Goal: Information Seeking & Learning: Learn about a topic

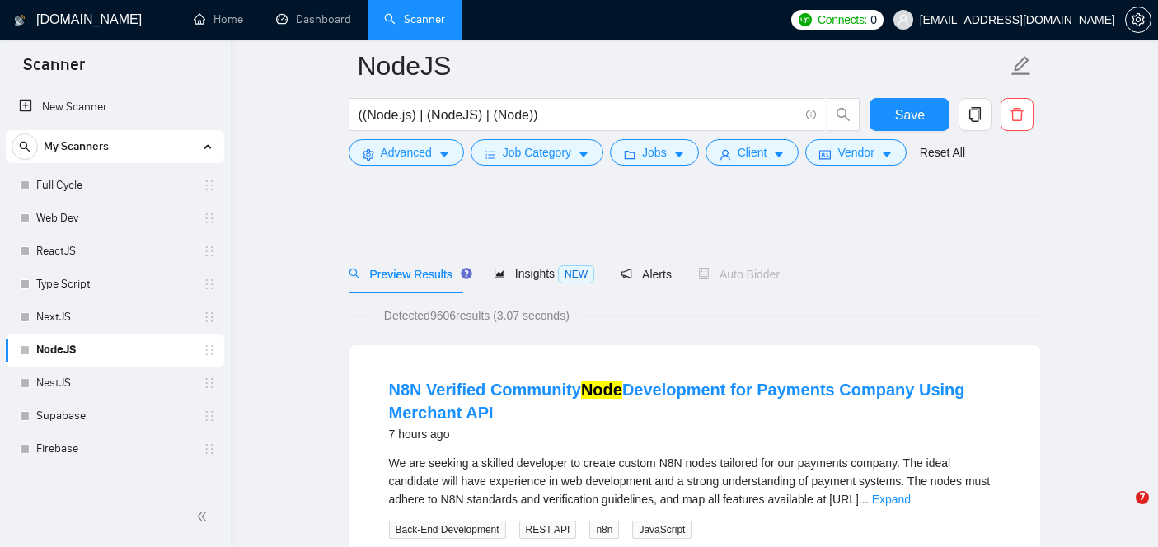
scroll to position [1212, 0]
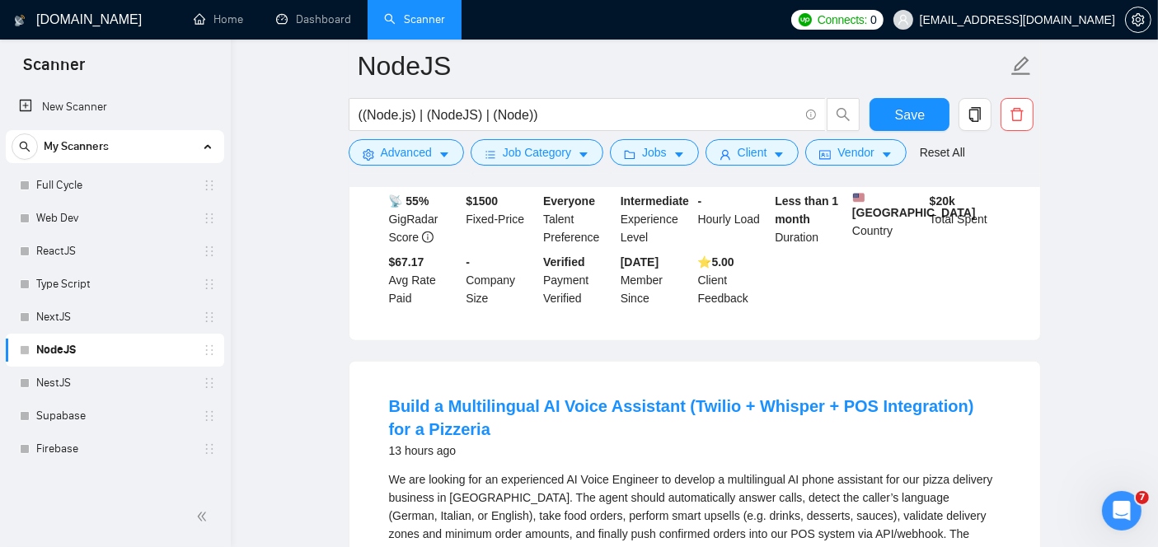
click at [115, 214] on link "Web Dev" at bounding box center [114, 218] width 157 height 33
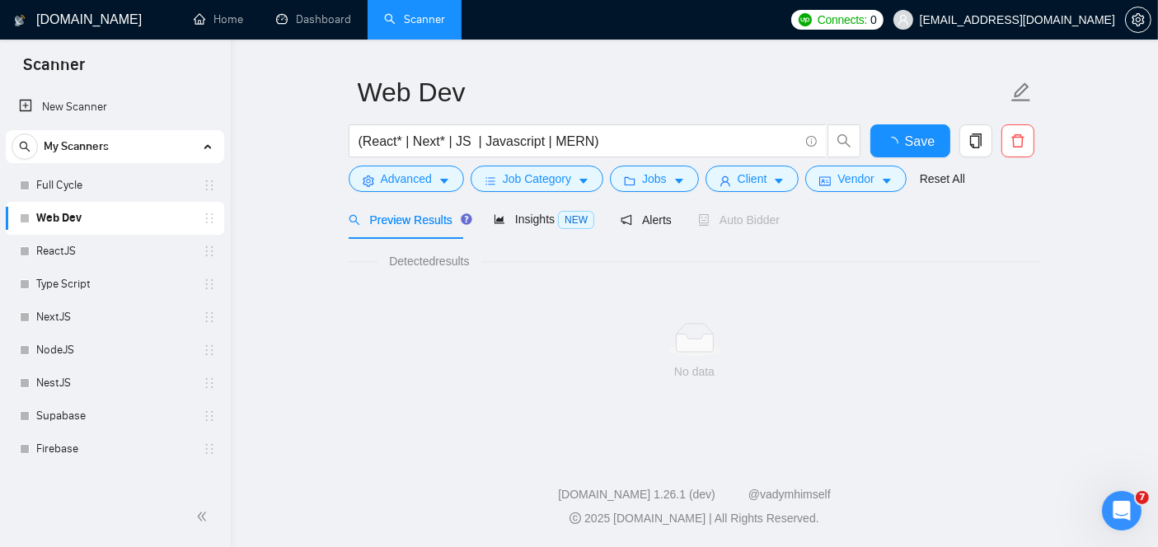
scroll to position [40, 0]
click at [137, 211] on link "Web Dev" at bounding box center [114, 218] width 157 height 33
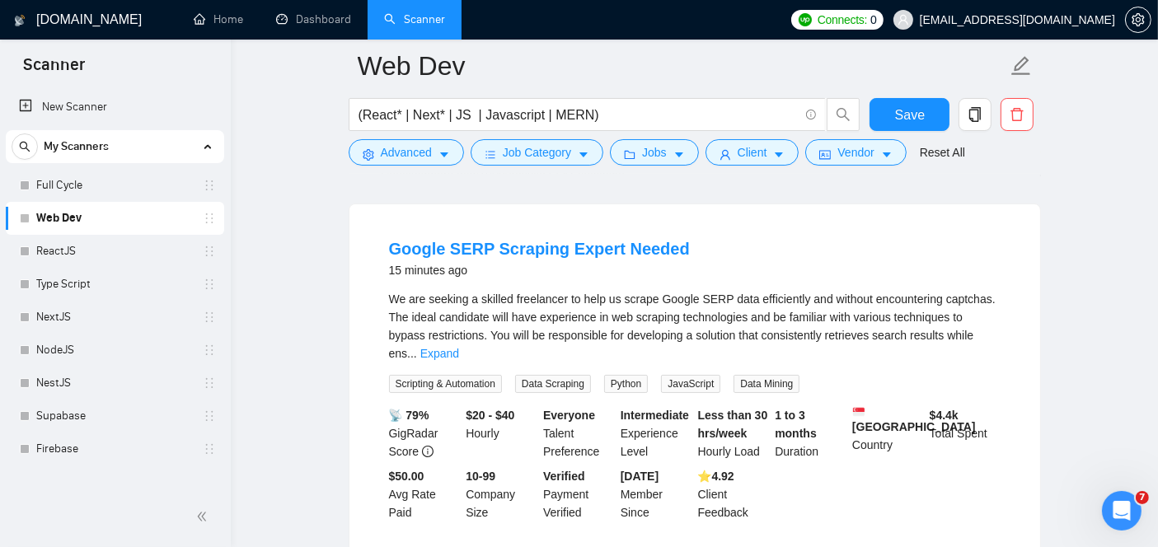
scroll to position [115, 0]
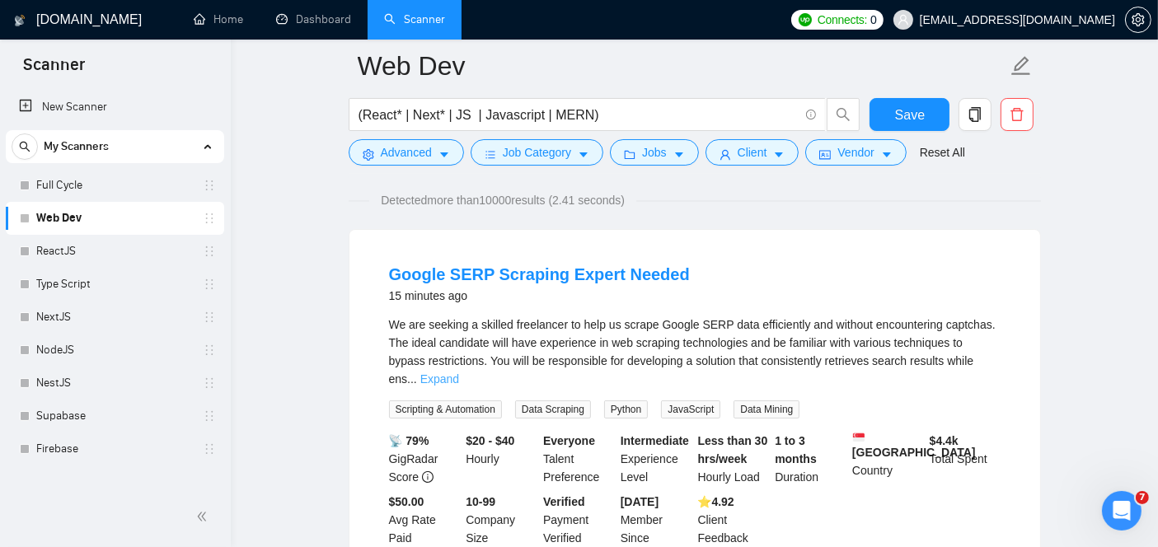
click at [459, 372] on link "Expand" at bounding box center [439, 378] width 39 height 13
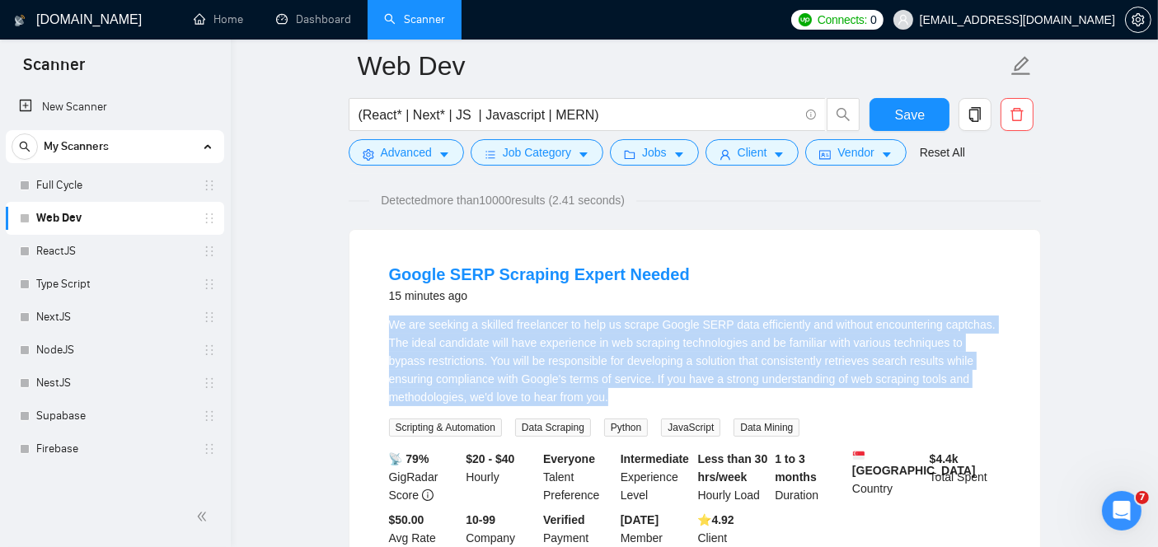
drag, startPoint x: 623, startPoint y: 400, endPoint x: 383, endPoint y: 330, distance: 249.8
click at [383, 330] on li "Google SERP Scraping Expert Needed 15 minutes ago We are seeking a skilled free…" at bounding box center [694, 414] width 651 height 329
copy div "We are seeking a skilled freelancer to help us scrape Google SERP data efficien…"
click at [564, 276] on link "Google SERP Scraping Expert Needed" at bounding box center [539, 274] width 301 height 18
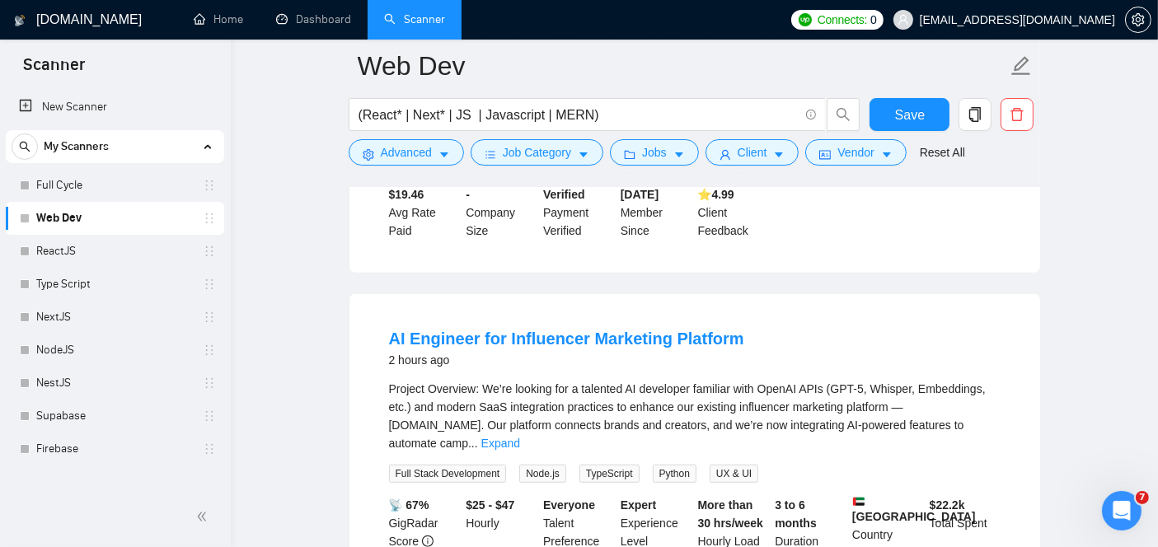
scroll to position [1171, 0]
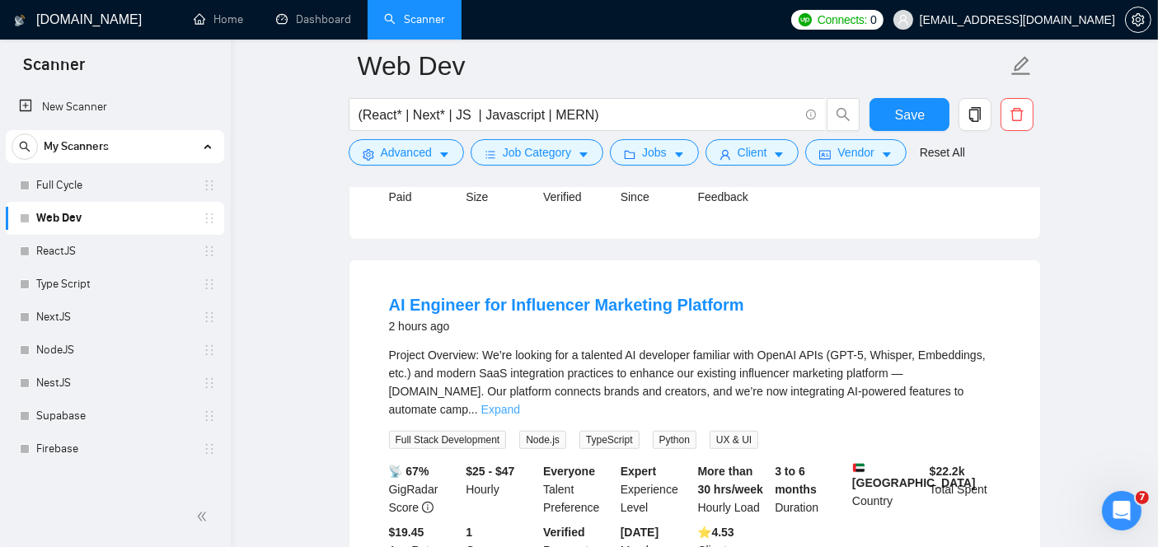
click at [520, 403] on link "Expand" at bounding box center [500, 409] width 39 height 13
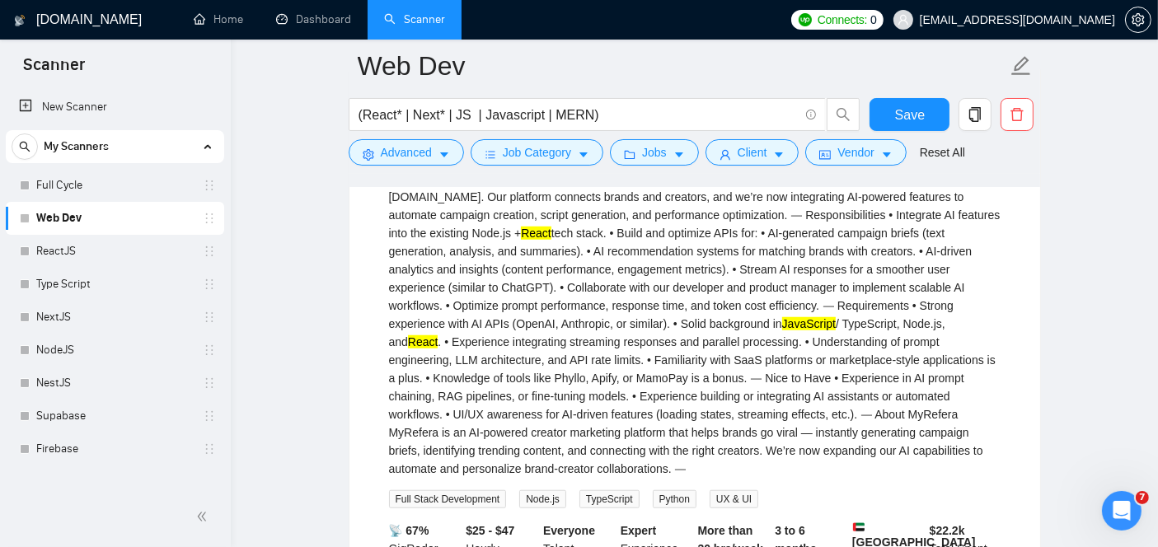
scroll to position [1375, 0]
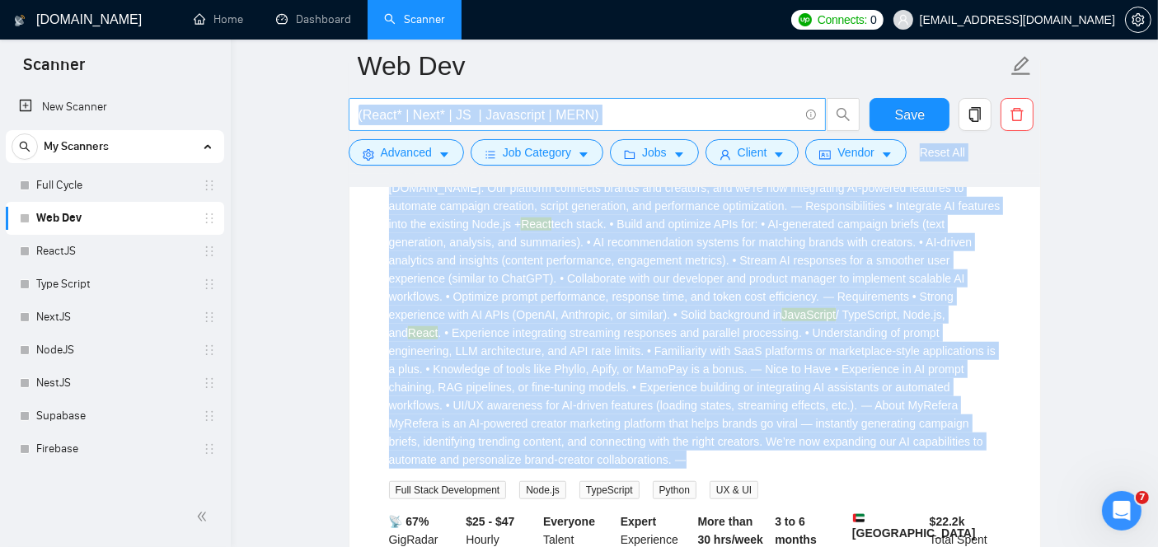
drag, startPoint x: 487, startPoint y: 464, endPoint x: 360, endPoint y: 109, distance: 377.2
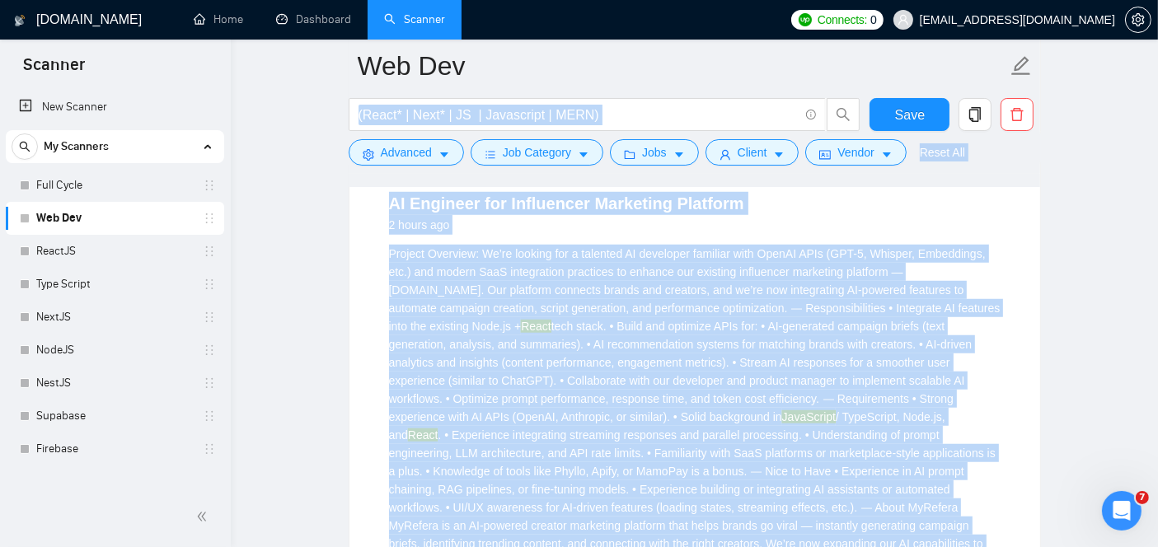
scroll to position [1265, 0]
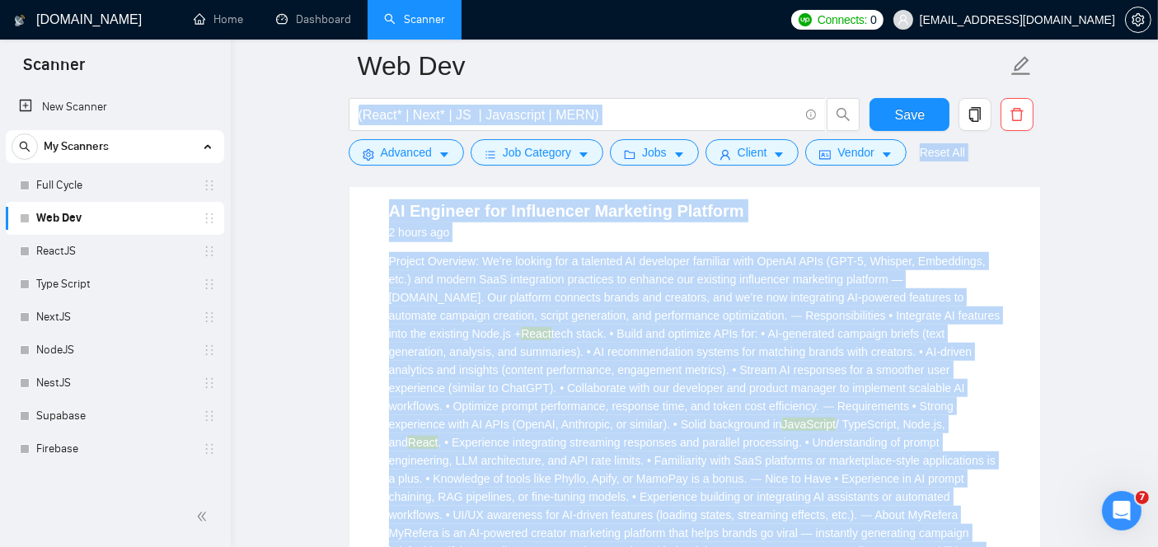
click at [358, 276] on div "AI Engineer for Influencer Marketing Platform 2 hours ago Project Overview: We’…" at bounding box center [694, 468] width 691 height 604
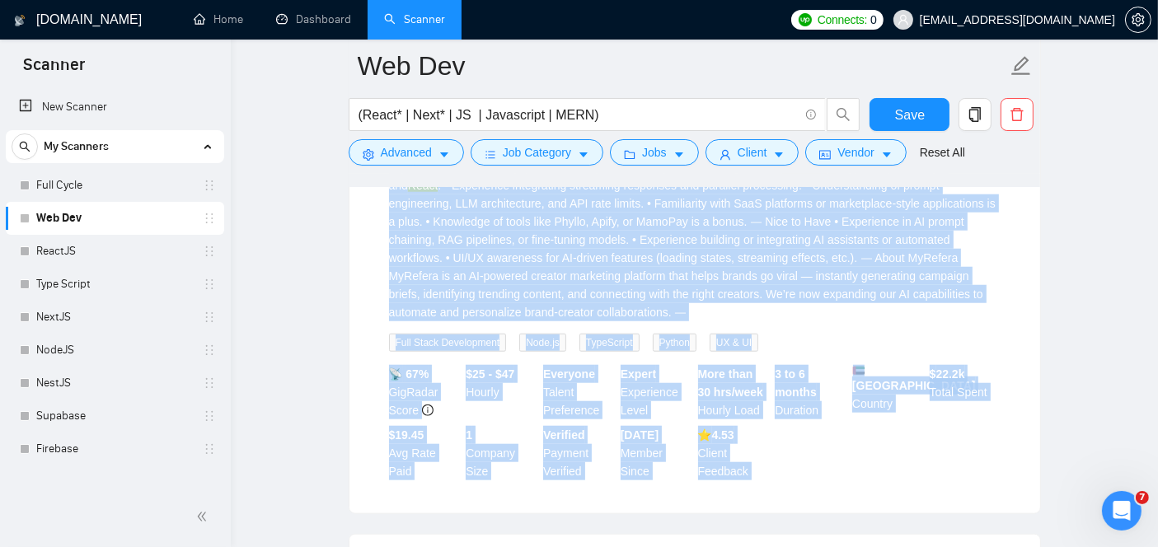
scroll to position [1594, 0]
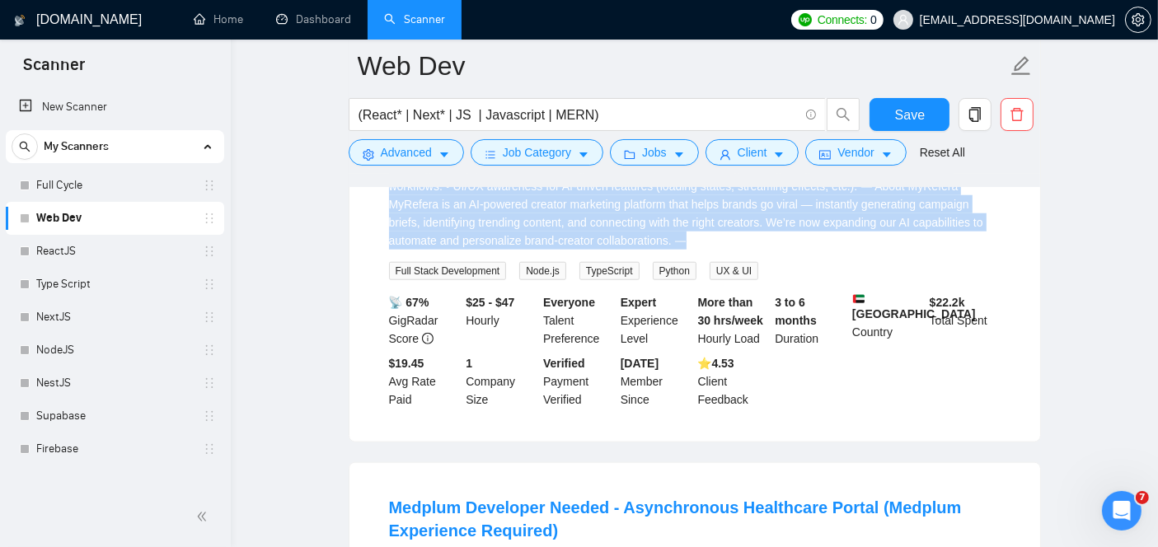
drag, startPoint x: 373, startPoint y: 265, endPoint x: 508, endPoint y: 255, distance: 134.6
click at [508, 255] on li "AI Engineer for Influencer Marketing Platform 2 hours ago Project Overview: We’…" at bounding box center [694, 139] width 651 height 564
copy div "Project Overview: We’re looking for a talented AI developer familiar with OpenA…"
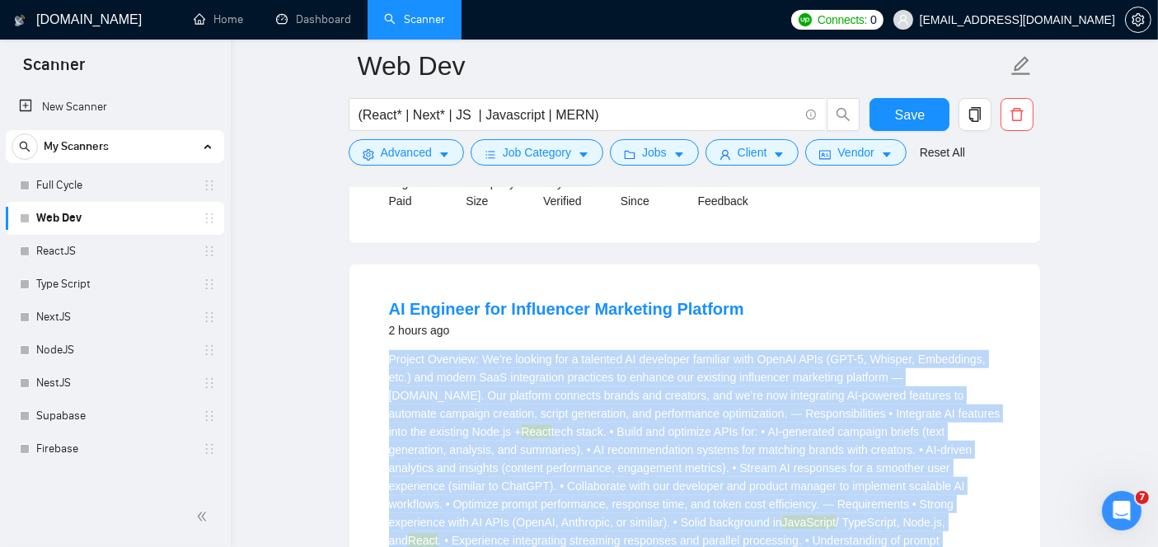
scroll to position [1165, 0]
click at [558, 320] on link "AI Engineer for Influencer Marketing Platform" at bounding box center [566, 311] width 355 height 18
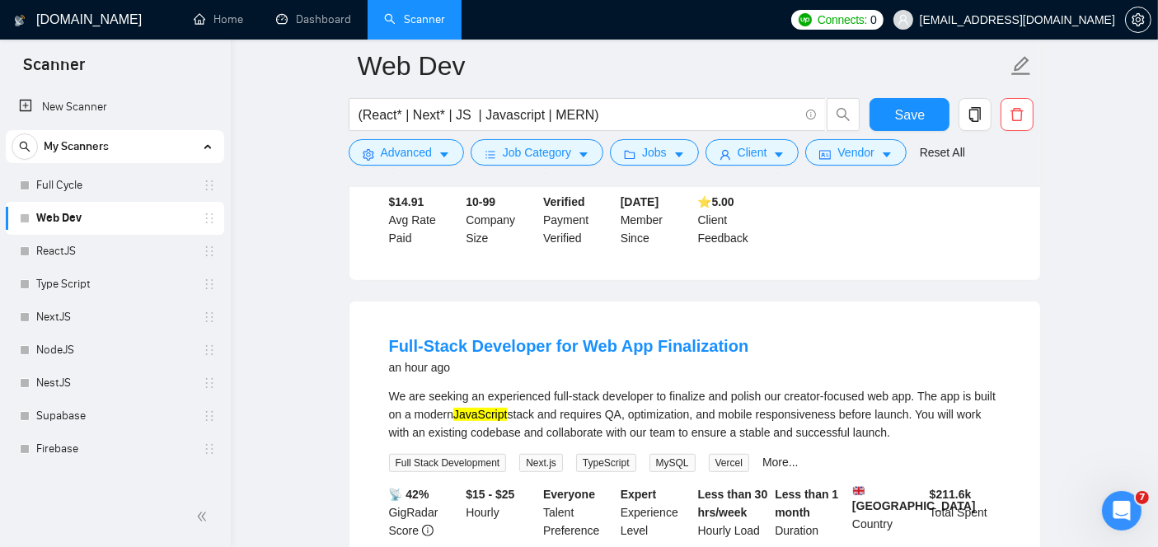
scroll to position [773, 0]
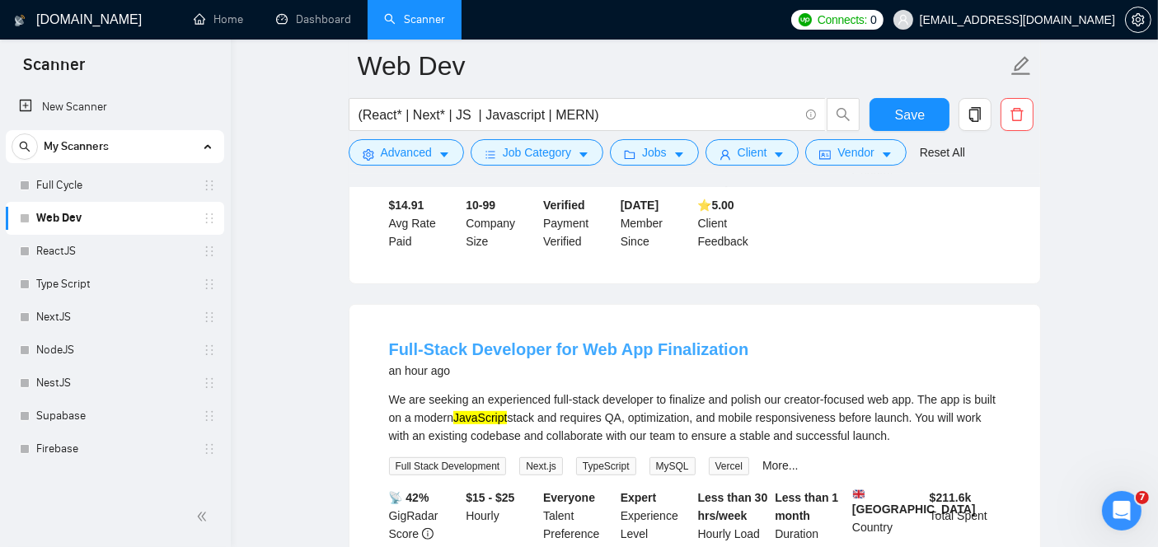
click at [522, 343] on link "Full-Stack Developer for Web App Finalization" at bounding box center [569, 349] width 360 height 18
